Goal: Task Accomplishment & Management: Manage account settings

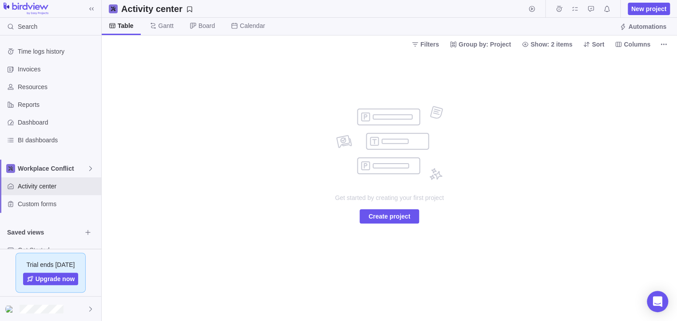
click at [434, 46] on span "Filters" at bounding box center [429, 44] width 19 height 9
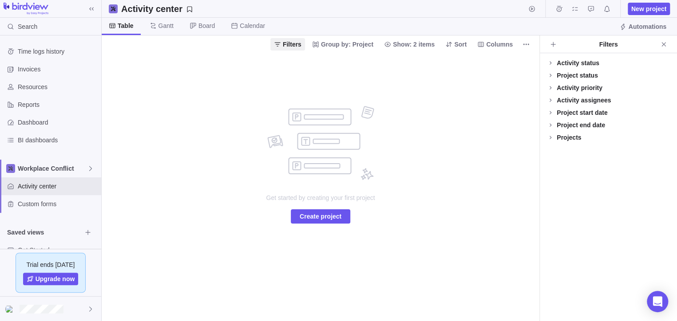
click at [575, 137] on div "Projects" at bounding box center [568, 137] width 24 height 9
click at [575, 73] on div "Project status" at bounding box center [576, 75] width 41 height 9
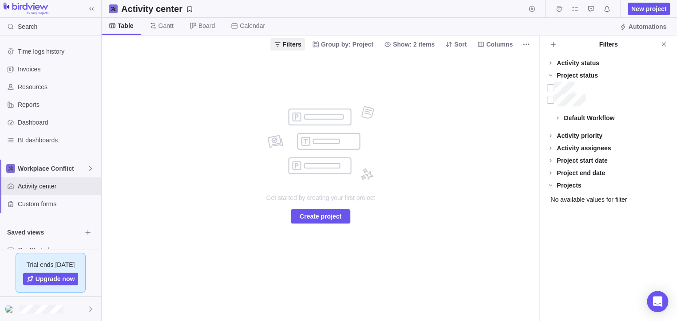
click at [526, 37] on div "Filters Group by: Project Show: 2 items Sort Columns" at bounding box center [320, 43] width 437 height 17
click at [524, 45] on icon "More actions" at bounding box center [525, 44] width 7 height 7
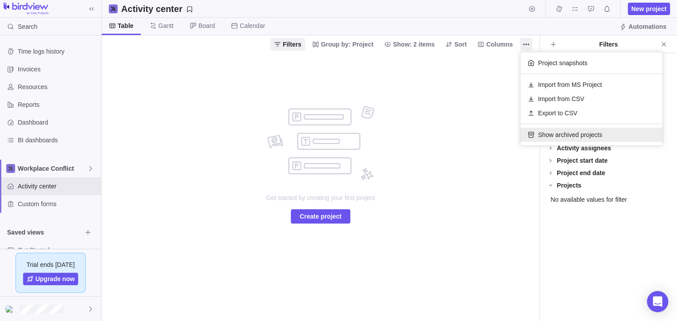
click at [541, 137] on span "Show archived projects" at bounding box center [570, 134] width 64 height 9
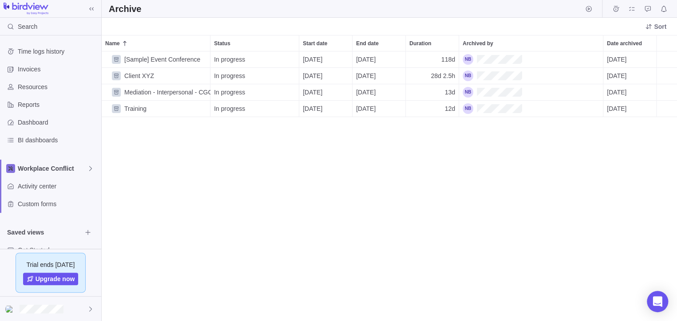
scroll to position [262, 567]
click at [202, 94] on icon "More actions" at bounding box center [201, 92] width 7 height 7
click at [222, 110] on span "Unarchive" at bounding box center [228, 111] width 28 height 9
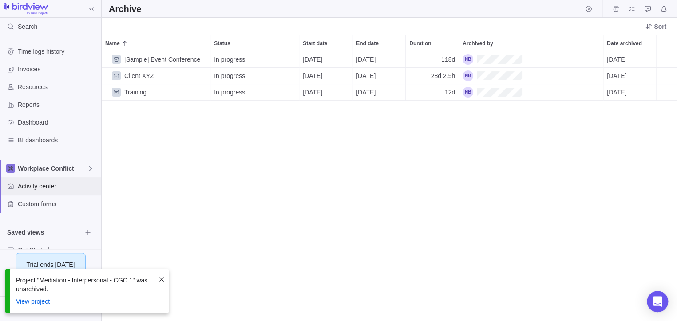
click at [40, 184] on span "Activity center" at bounding box center [58, 186] width 80 height 9
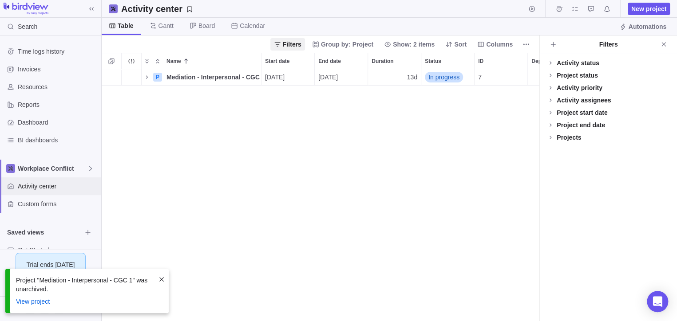
scroll to position [244, 430]
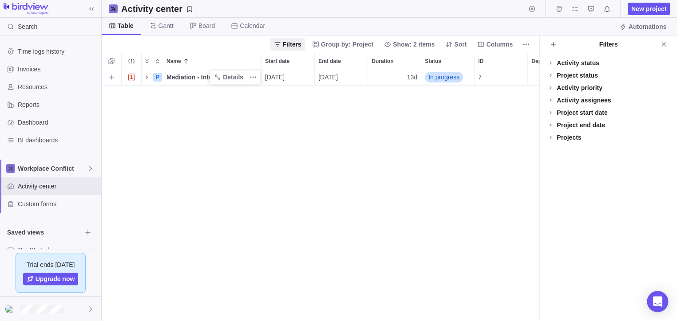
click at [151, 75] on span "Name" at bounding box center [147, 77] width 11 height 12
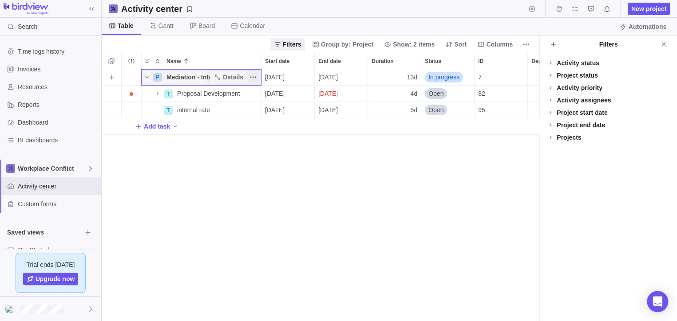
click at [251, 77] on icon "More actions" at bounding box center [252, 77] width 7 height 7
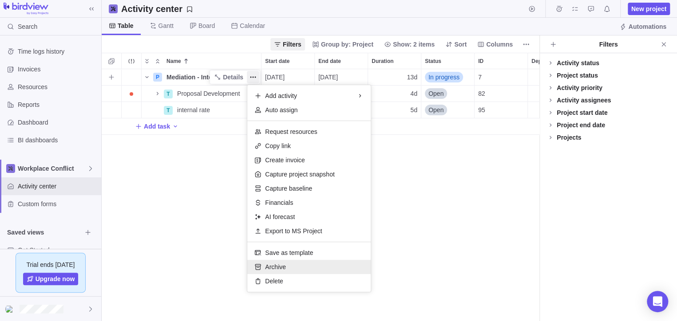
click at [277, 269] on span "Archive" at bounding box center [275, 267] width 21 height 9
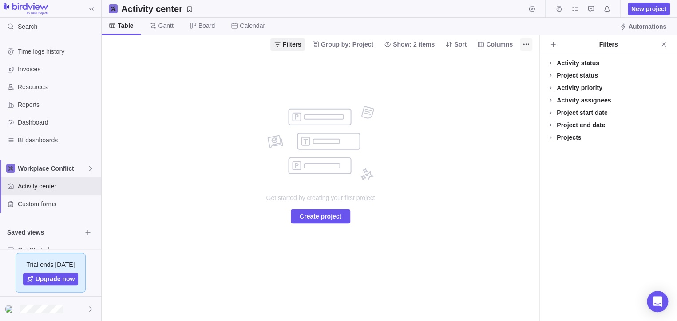
drag, startPoint x: 525, startPoint y: 40, endPoint x: 526, endPoint y: 47, distance: 7.2
click at [525, 39] on span "More actions" at bounding box center [526, 44] width 12 height 12
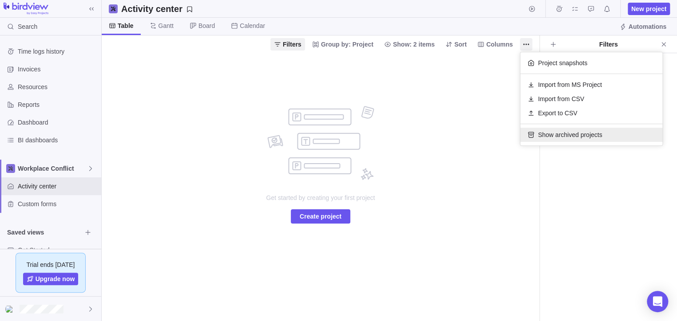
click at [546, 135] on span "Show archived projects" at bounding box center [570, 134] width 64 height 9
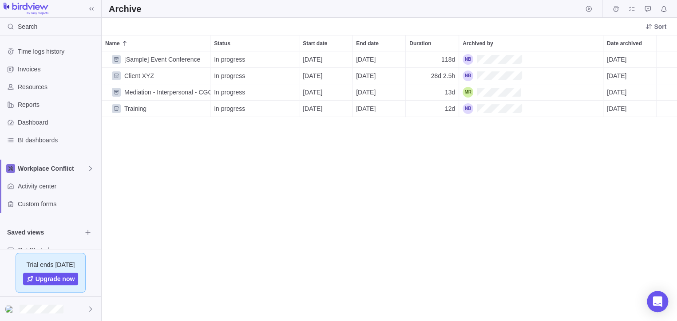
scroll to position [262, 567]
click at [202, 108] on icon "More actions" at bounding box center [201, 108] width 7 height 7
click at [228, 124] on span "Unarchive" at bounding box center [228, 127] width 28 height 9
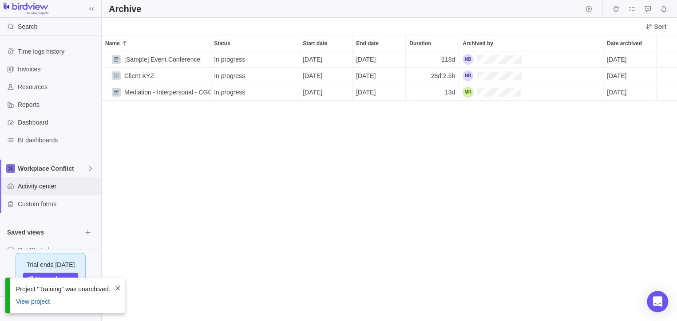
drag, startPoint x: 56, startPoint y: 187, endPoint x: 172, endPoint y: 136, distance: 127.0
click at [56, 186] on span "Activity center" at bounding box center [58, 186] width 80 height 9
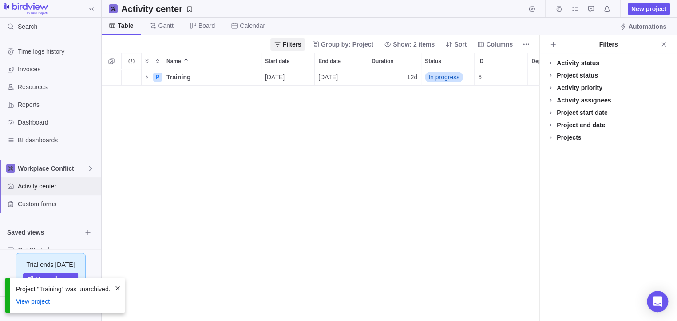
scroll to position [244, 430]
click at [180, 77] on span "Training" at bounding box center [178, 77] width 24 height 9
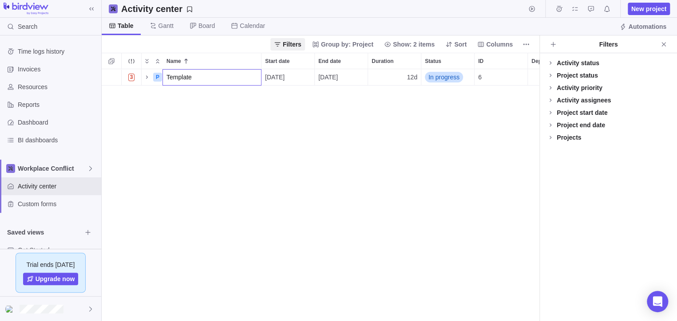
type input "Template"
click at [363, 143] on div "3 P Template [DATE] [DATE] 12d In progress 6 +3" at bounding box center [320, 195] width 437 height 252
click at [144, 77] on icon "Name" at bounding box center [146, 77] width 7 height 7
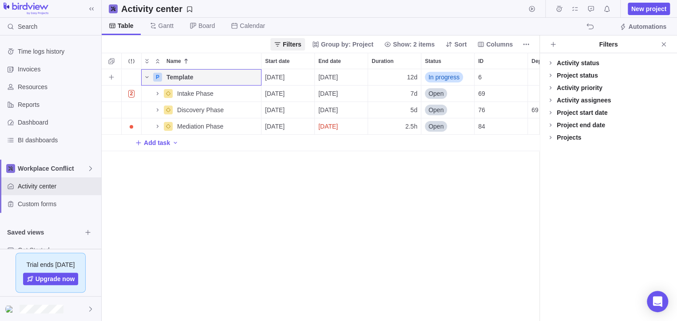
click at [191, 74] on span "Template" at bounding box center [179, 77] width 27 height 9
type input "Mediation template"
click at [278, 187] on div "P Mediation template [DATE] [DATE] 12d In progress 6 +3 2 Intake Phase Details …" at bounding box center [320, 195] width 437 height 252
drag, startPoint x: 662, startPoint y: 44, endPoint x: 655, endPoint y: 51, distance: 10.4
click at [662, 44] on icon "Close" at bounding box center [663, 44] width 4 height 4
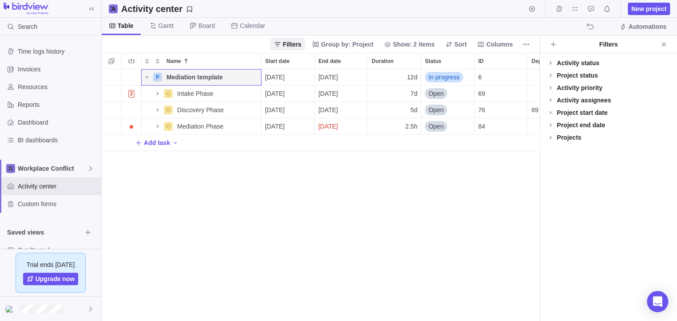
scroll to position [244, 567]
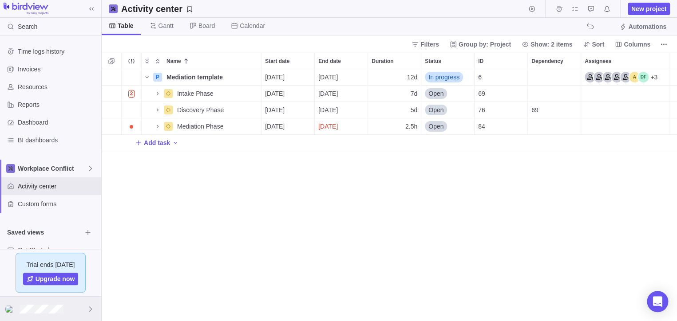
click at [78, 306] on div at bounding box center [50, 309] width 101 height 24
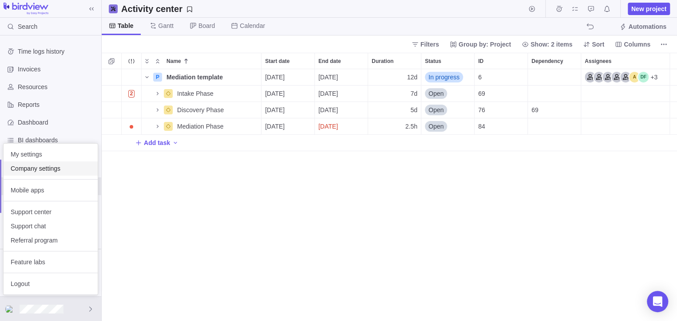
click at [68, 167] on span "Company settings" at bounding box center [51, 168] width 80 height 9
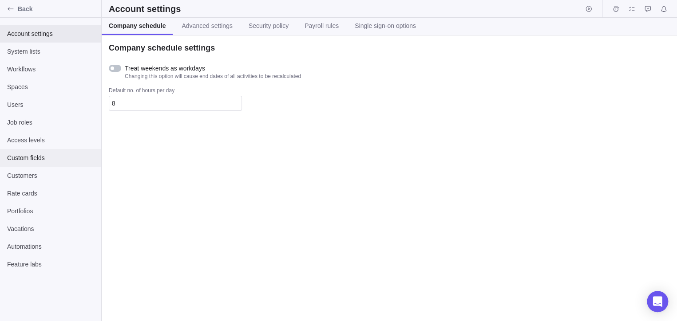
click at [54, 162] on span "Custom fields" at bounding box center [50, 158] width 87 height 9
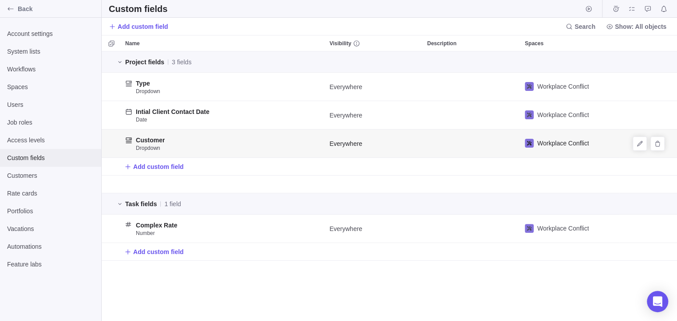
scroll to position [262, 567]
click at [661, 143] on span "Delete" at bounding box center [657, 144] width 12 height 12
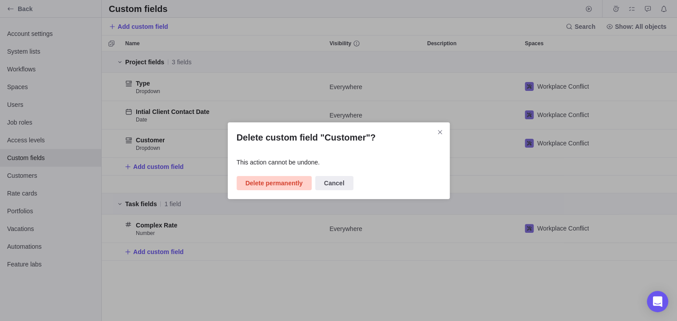
click at [264, 181] on span "Delete permanently" at bounding box center [273, 183] width 57 height 11
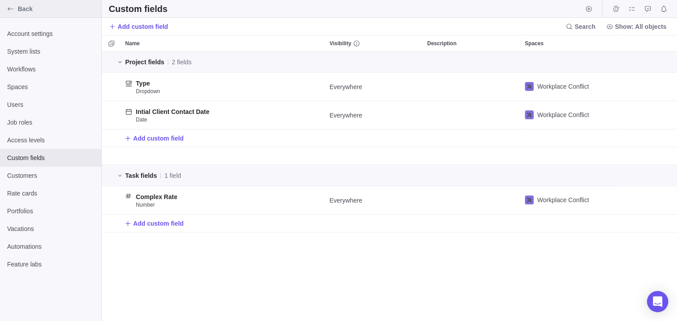
drag, startPoint x: 23, startPoint y: 10, endPoint x: 130, endPoint y: 37, distance: 110.6
click at [23, 9] on span "Back" at bounding box center [58, 8] width 80 height 9
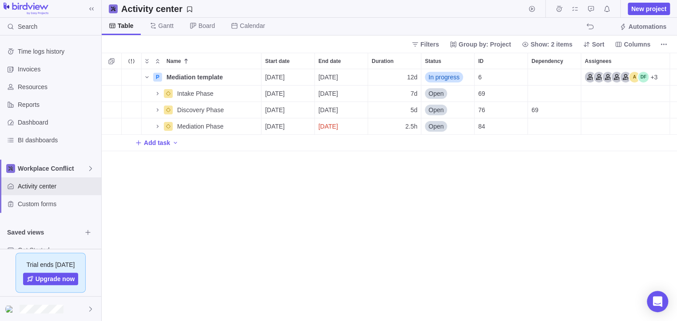
scroll to position [244, 567]
click at [201, 248] on div "P Mediation template Details [DATE] [DATE] 12d In progress 6 +3 2 Intake Phase …" at bounding box center [389, 195] width 575 height 252
click at [36, 314] on div at bounding box center [50, 309] width 101 height 24
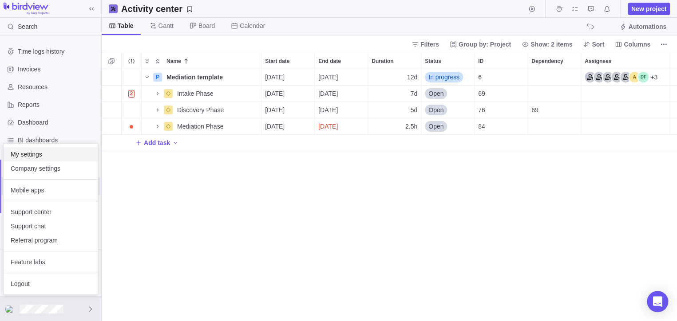
click at [50, 151] on span "My settings" at bounding box center [51, 154] width 80 height 9
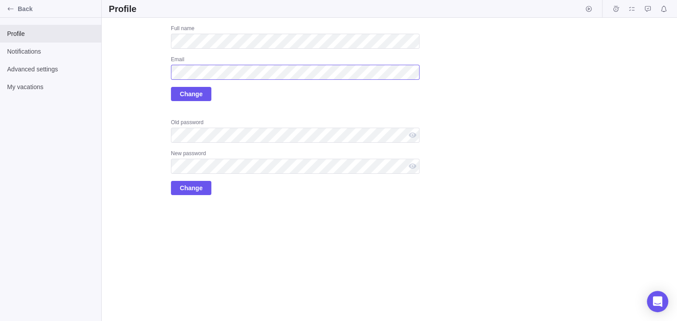
click at [136, 75] on div "Upload Full name Email Change Old password New password Change" at bounding box center [264, 110] width 311 height 170
